Goal: Task Accomplishment & Management: Manage account settings

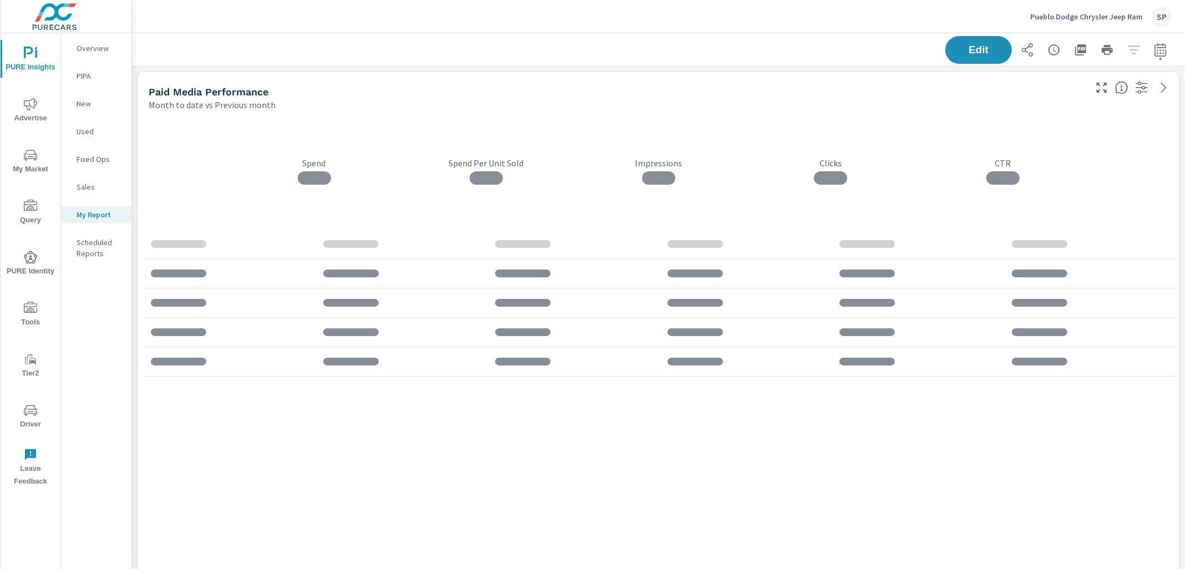
scroll to position [3448, 1053]
click at [1113, 17] on p "Pueblo Dodge Chrysler Jeep Ram" at bounding box center [1086, 17] width 113 height 10
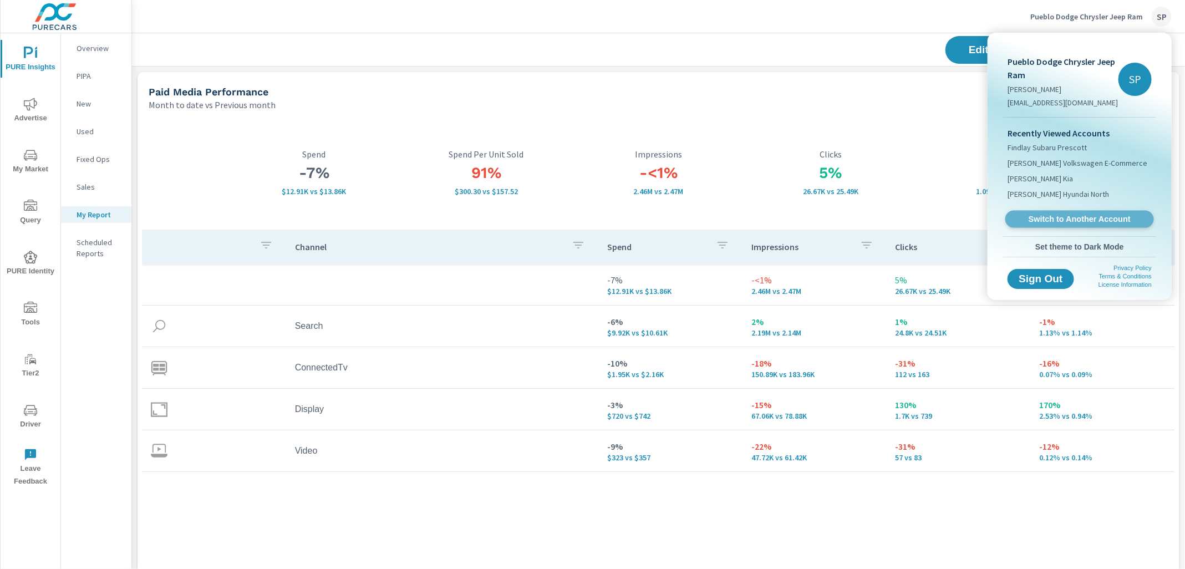
click at [1063, 217] on span "Switch to Another Account" at bounding box center [1079, 219] width 136 height 11
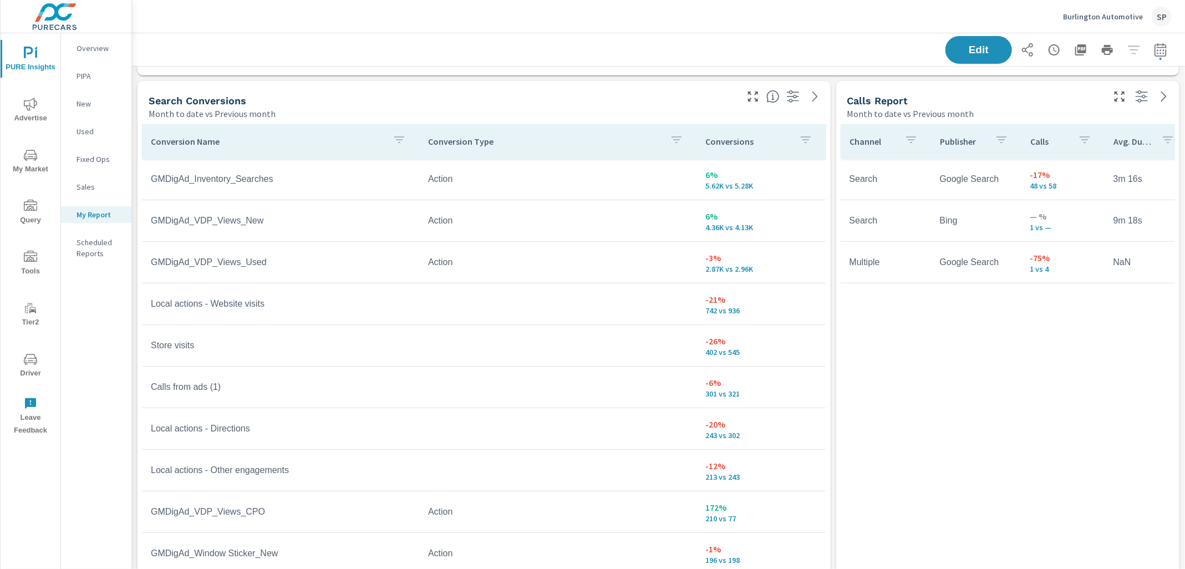
scroll to position [2550, 0]
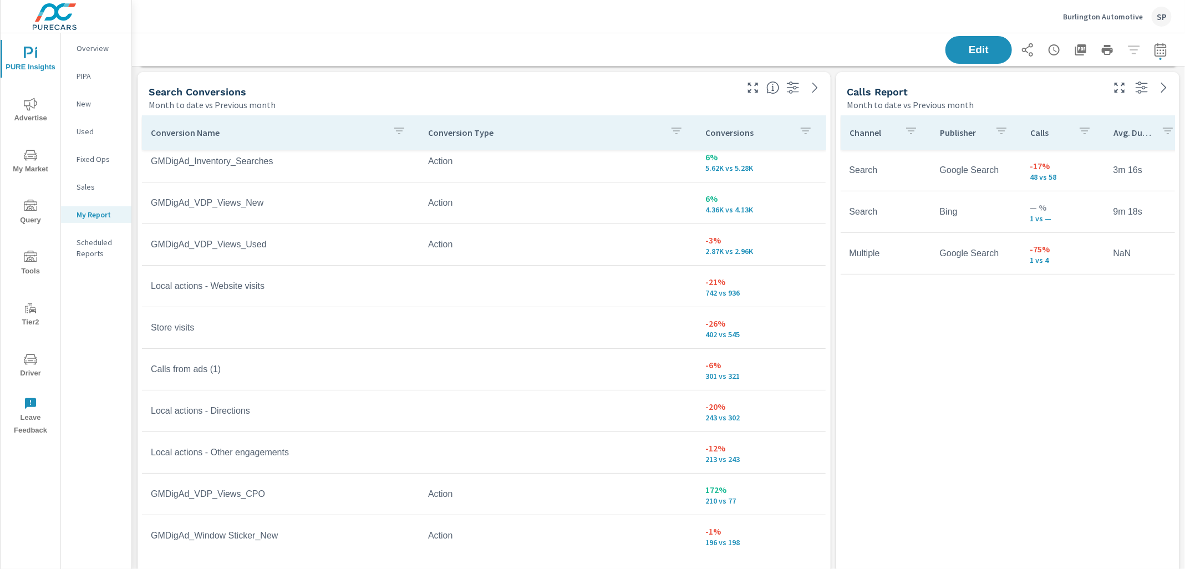
scroll to position [343, 0]
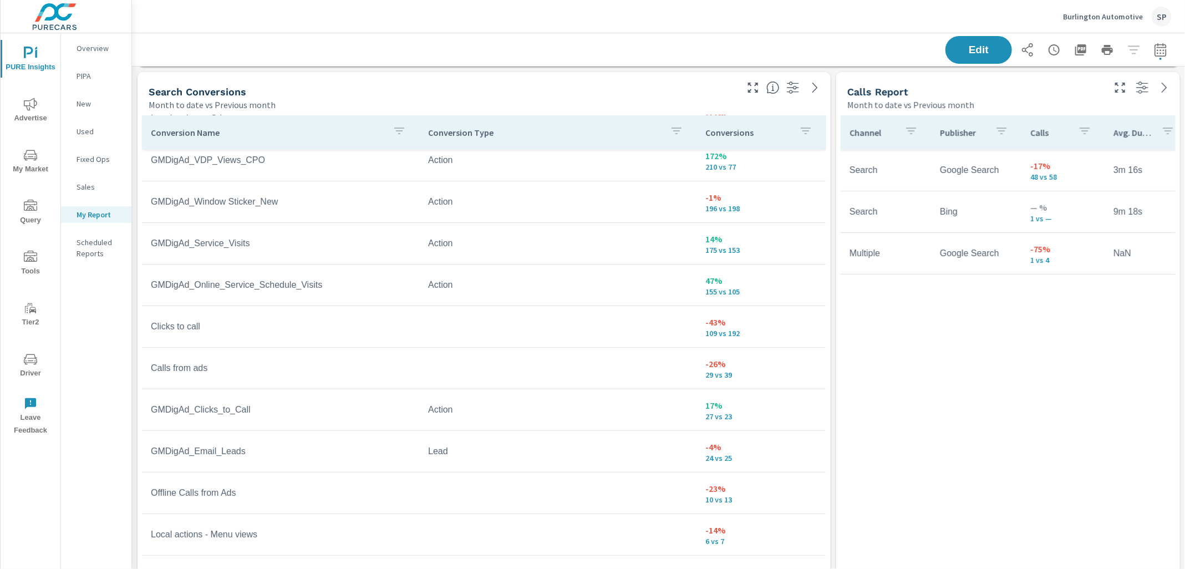
scroll to position [2563, 0]
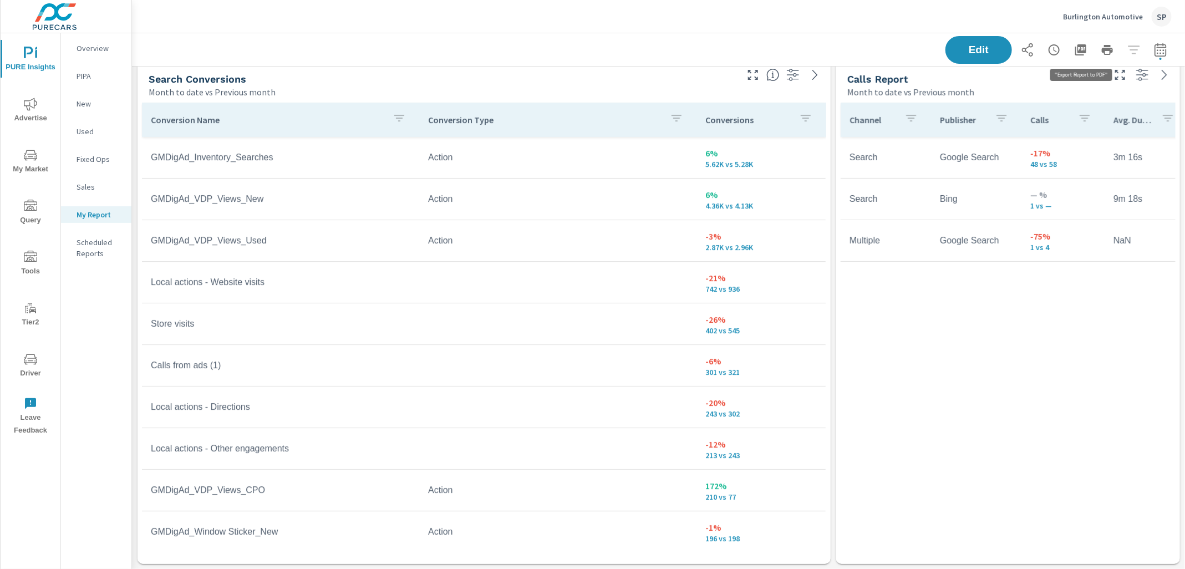
click at [1079, 48] on icon "button" at bounding box center [1080, 49] width 13 height 13
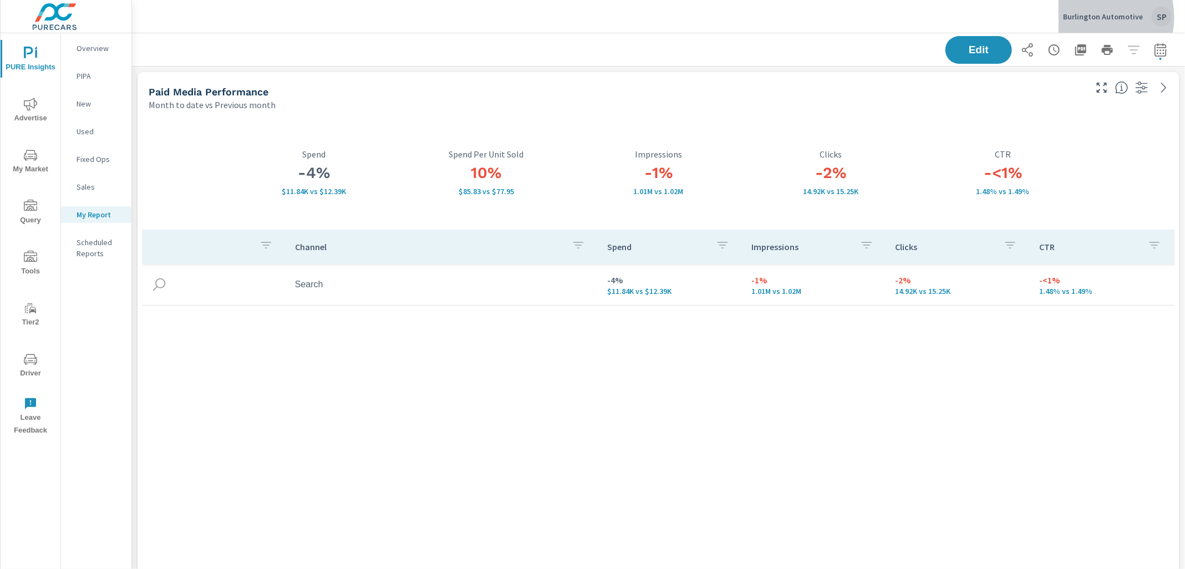
click at [1093, 17] on p "Burlington Automotive" at bounding box center [1103, 17] width 80 height 10
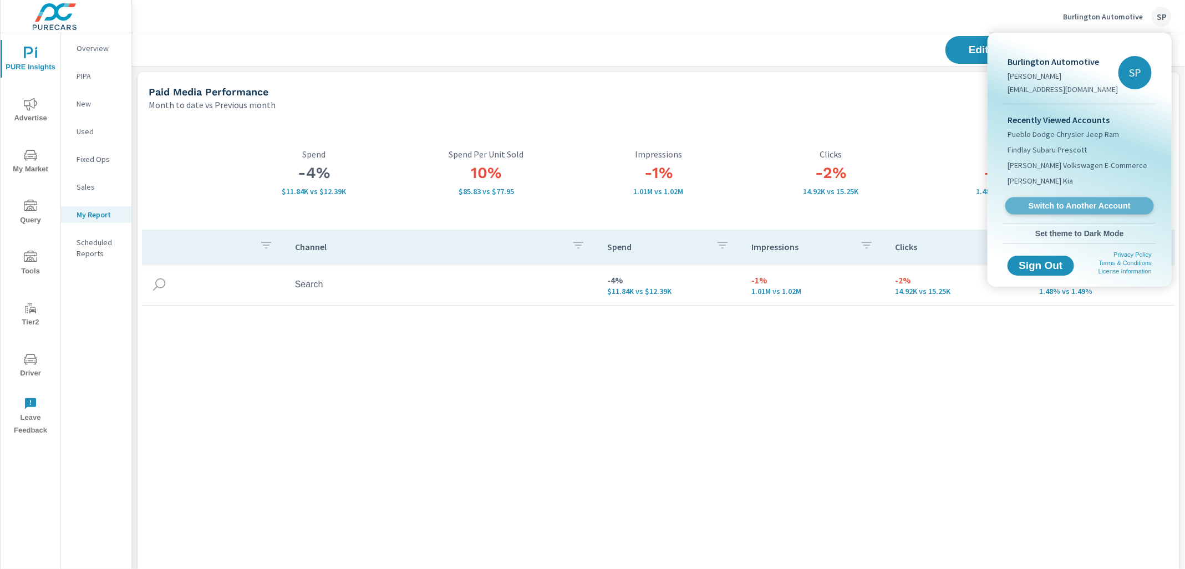
click at [1063, 197] on link "Switch to Another Account" at bounding box center [1079, 205] width 149 height 17
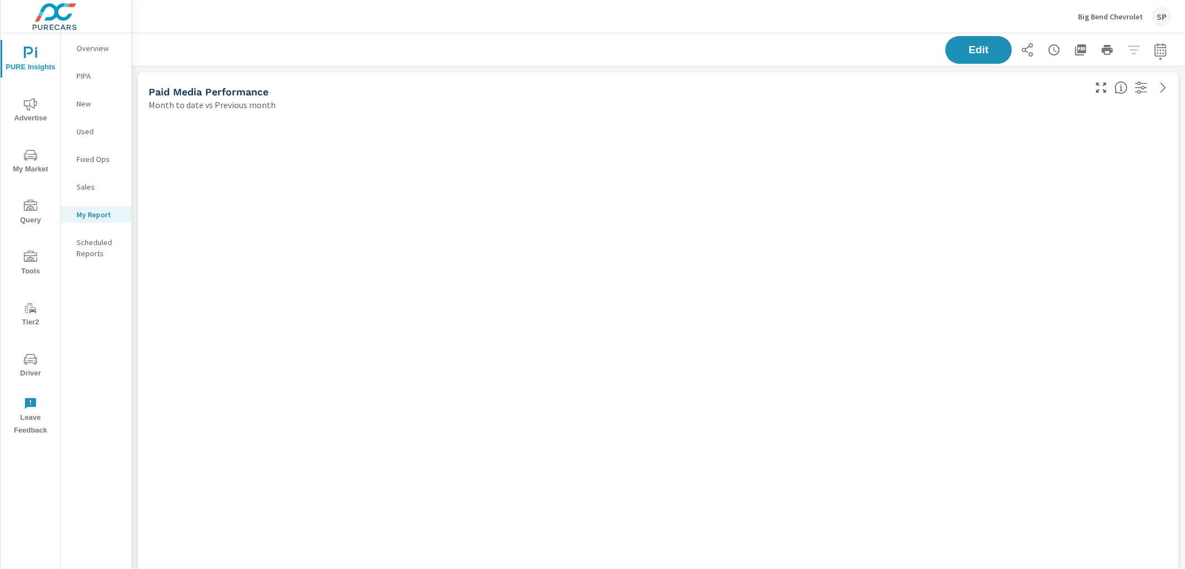
scroll to position [3448, 1053]
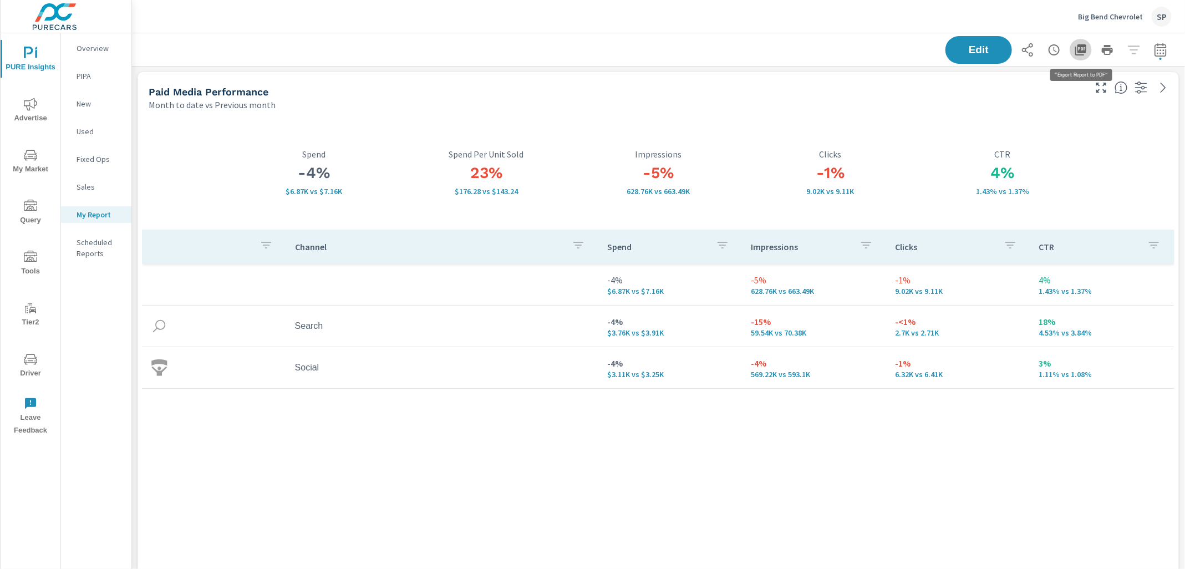
click at [1080, 52] on icon "button" at bounding box center [1080, 49] width 11 height 11
